Goal: Transaction & Acquisition: Download file/media

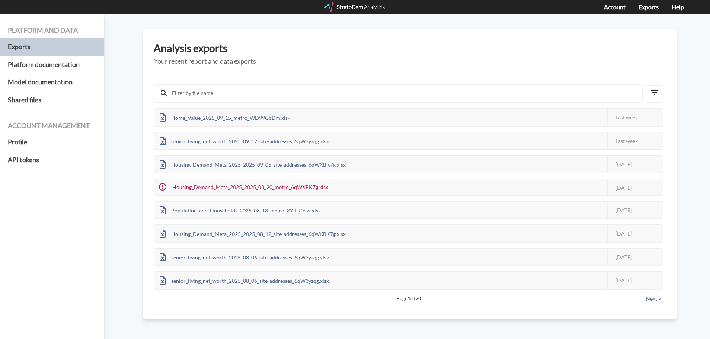
click at [349, 9] on div at bounding box center [355, 6] width 61 height 9
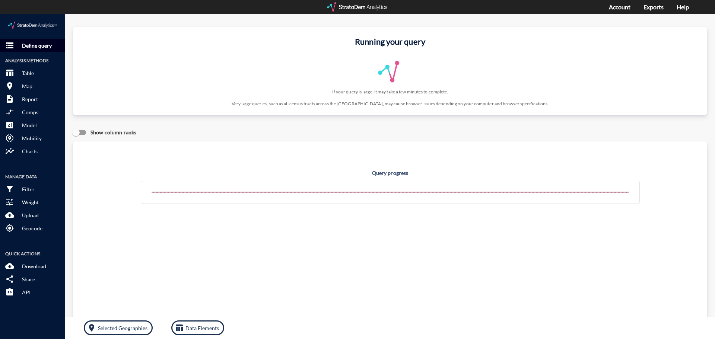
click p "Define query"
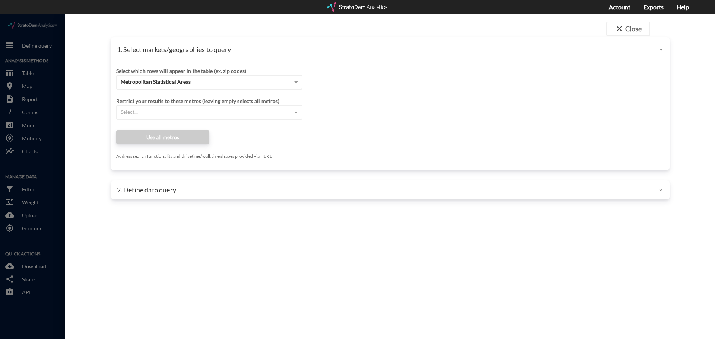
click div "Metropolitan Statistical Areas"
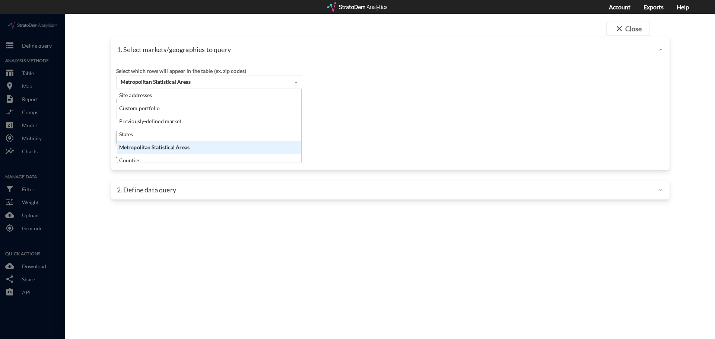
scroll to position [68, 179]
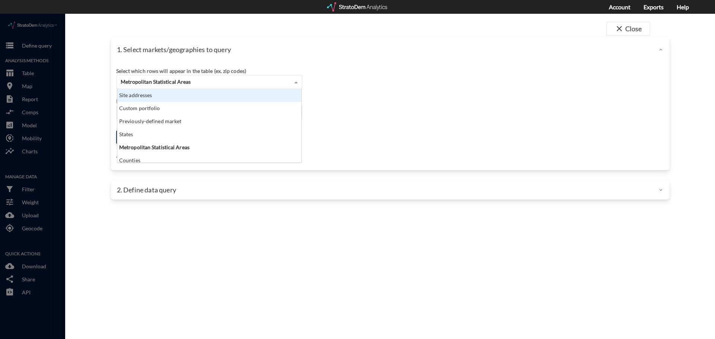
click div "Site addresses"
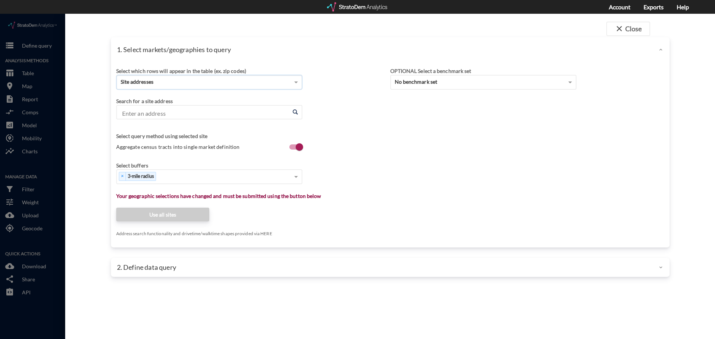
click input "Enter an address"
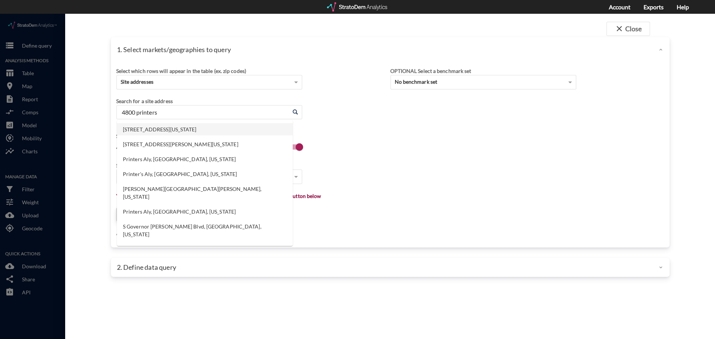
click li "4800 Printers Way, Frisco, Texas"
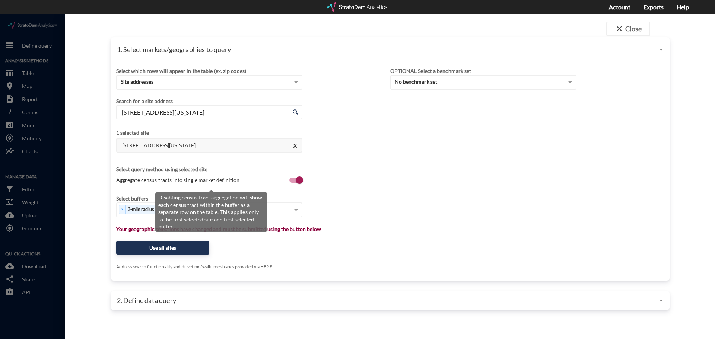
type input "4800 Printers Way, Frisco, Texas"
click span "Aggregate census tracts into single market definition"
click input "Aggregate census tracts into single market definition"
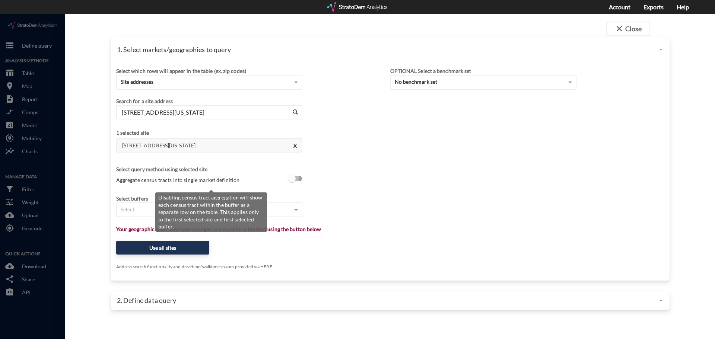
checkbox input "true"
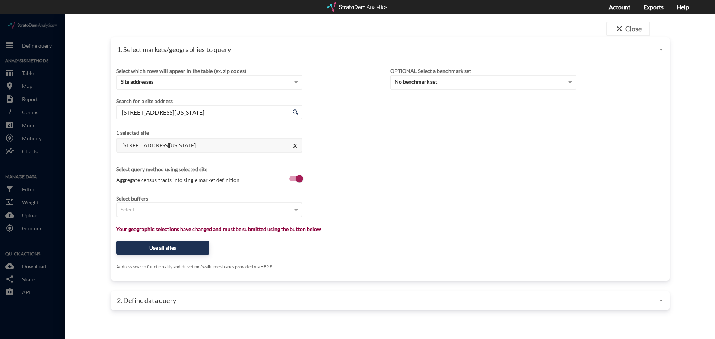
click div "Select which rows will appear in the table (ex. zip codes) Site addresses Selec…"
click div "Select..."
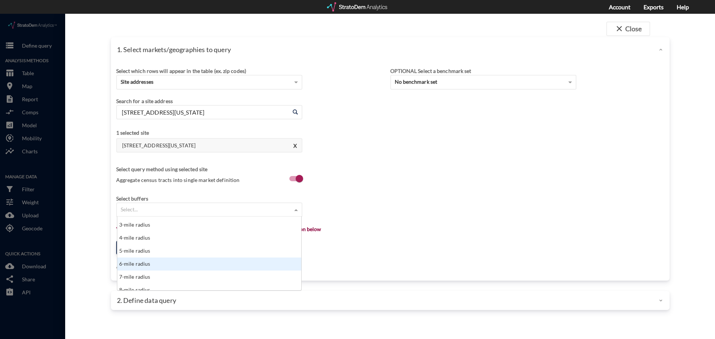
scroll to position [74, 0]
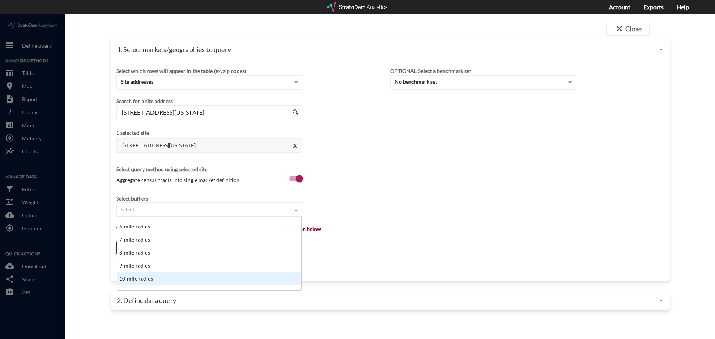
click div "10-mile radius"
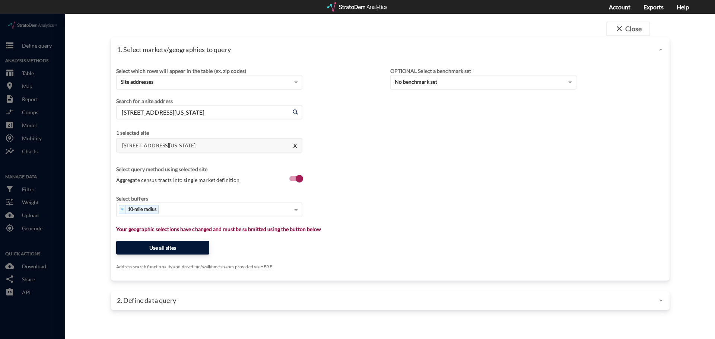
click button "Use all sites"
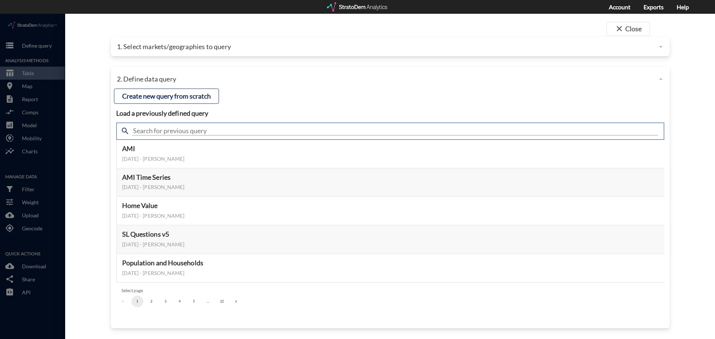
click input "text"
type input "senior living"
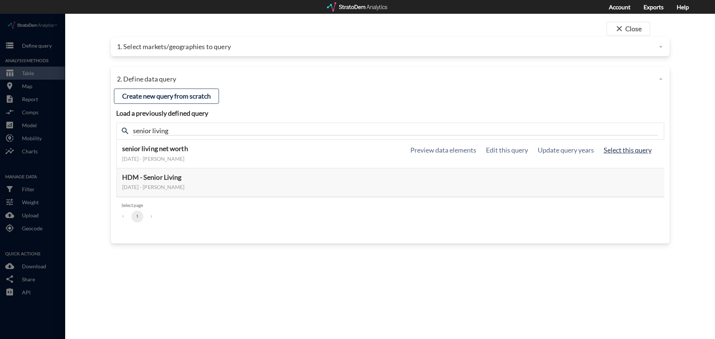
click button "Select this query"
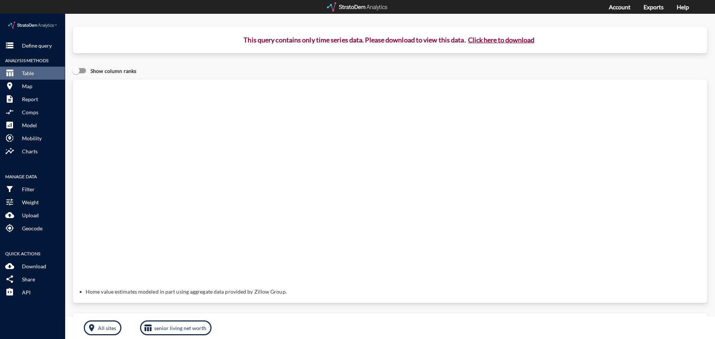
click button "Click here to download"
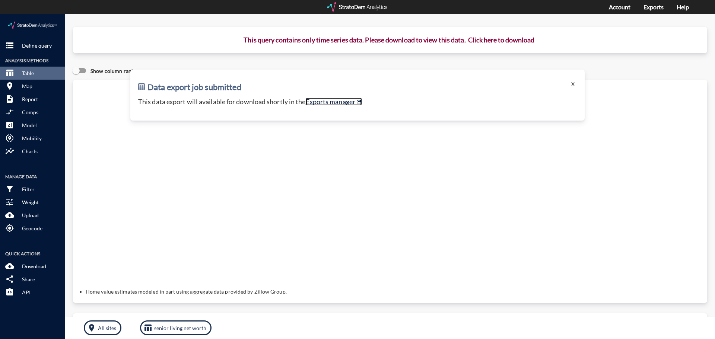
click link "Exports manager"
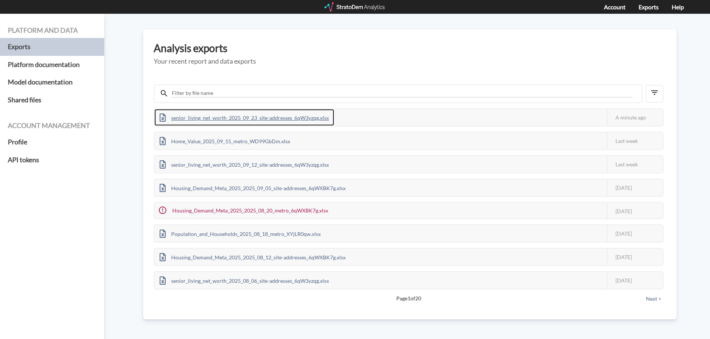
click at [288, 122] on div "senior_living_net_worth_2025_09_23_site-addresses_6qW3yzqg.xlsx" at bounding box center [244, 117] width 180 height 17
